Goal: Task Accomplishment & Management: Complete application form

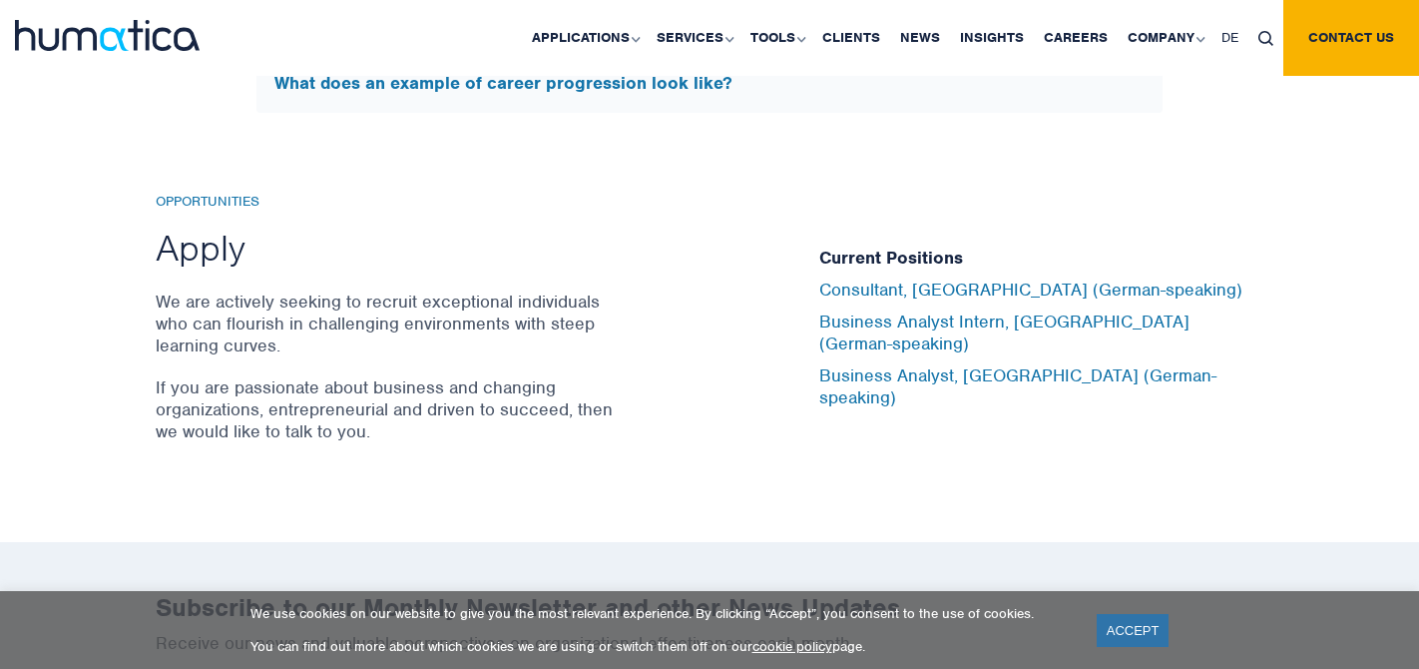
scroll to position [6556, 0]
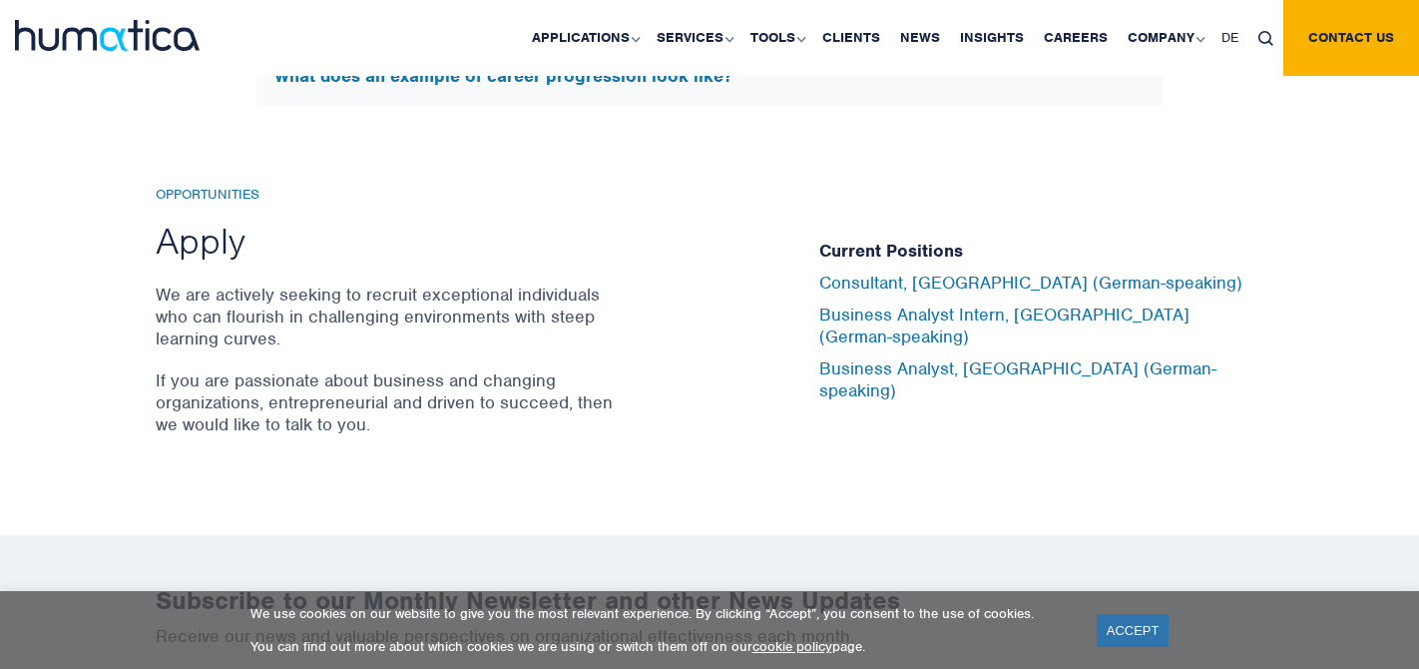
click at [852, 262] on h5 "Current Positions" at bounding box center [1041, 252] width 444 height 22
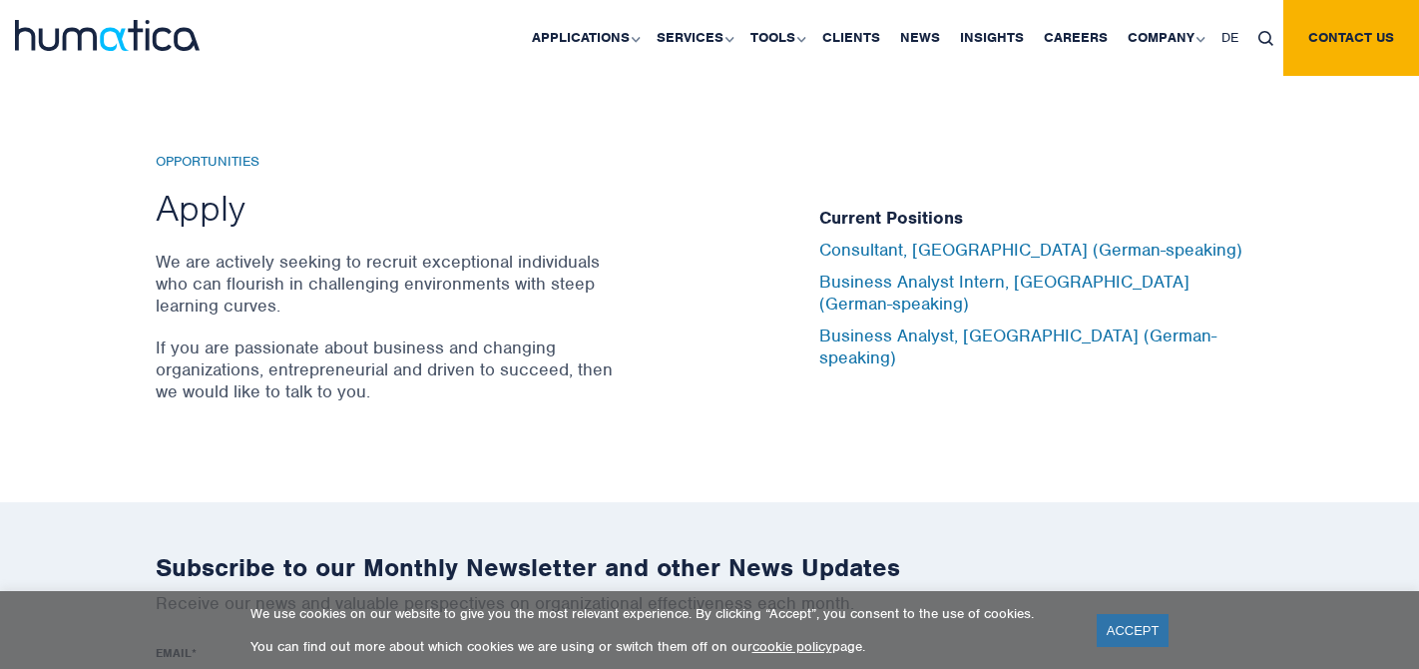
scroll to position [6604, 0]
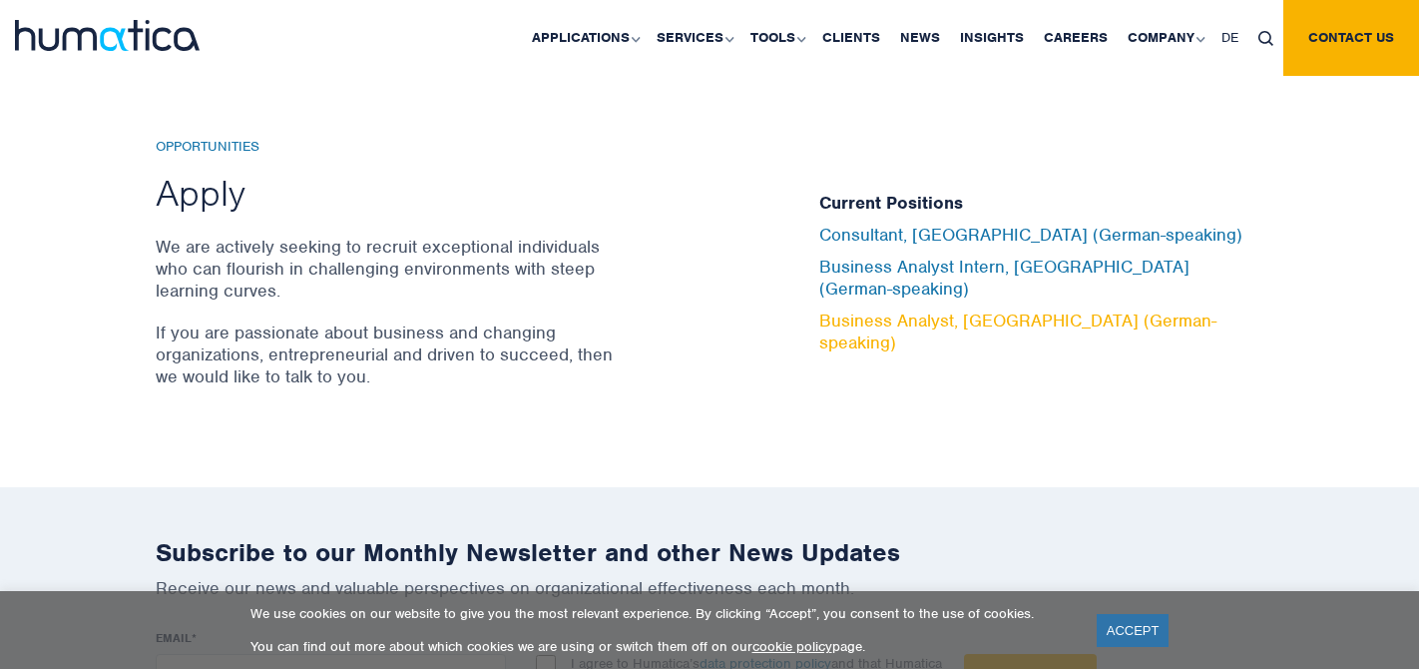
click at [855, 314] on link "Business Analyst, [GEOGRAPHIC_DATA] (German-speaking)" at bounding box center [1017, 331] width 397 height 44
click at [601, 393] on div "Opportunities Apply We are actively seeking to recruit exceptional individuals …" at bounding box center [709, 273] width 1419 height 429
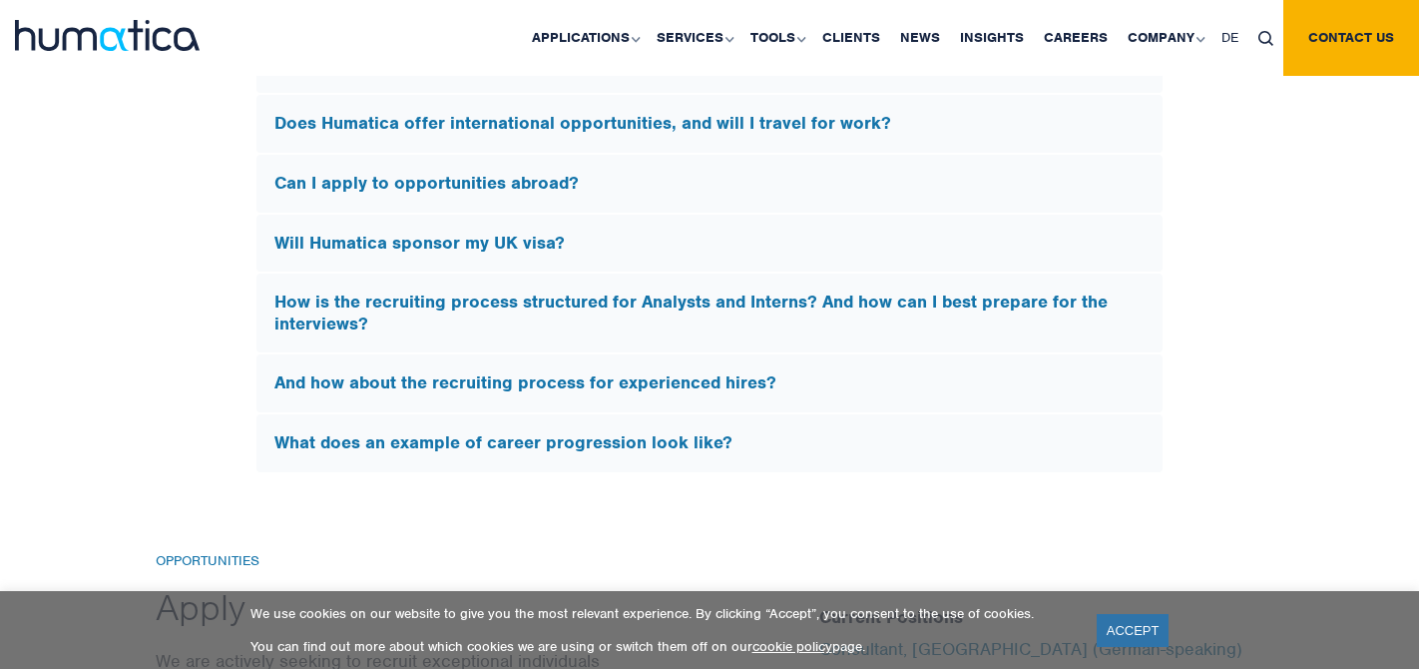
scroll to position [5849, 0]
